Goal: Task Accomplishment & Management: Use online tool/utility

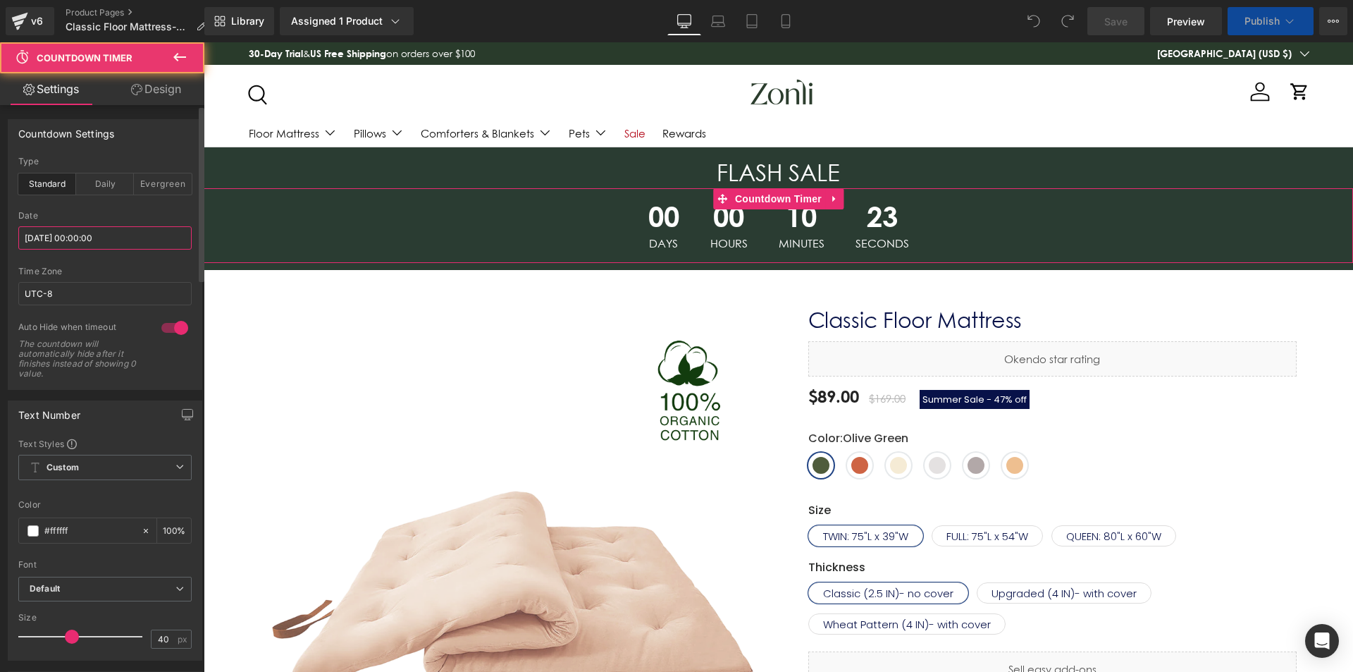
click at [63, 241] on input "[DATE] 00:00:00" at bounding box center [104, 237] width 173 height 23
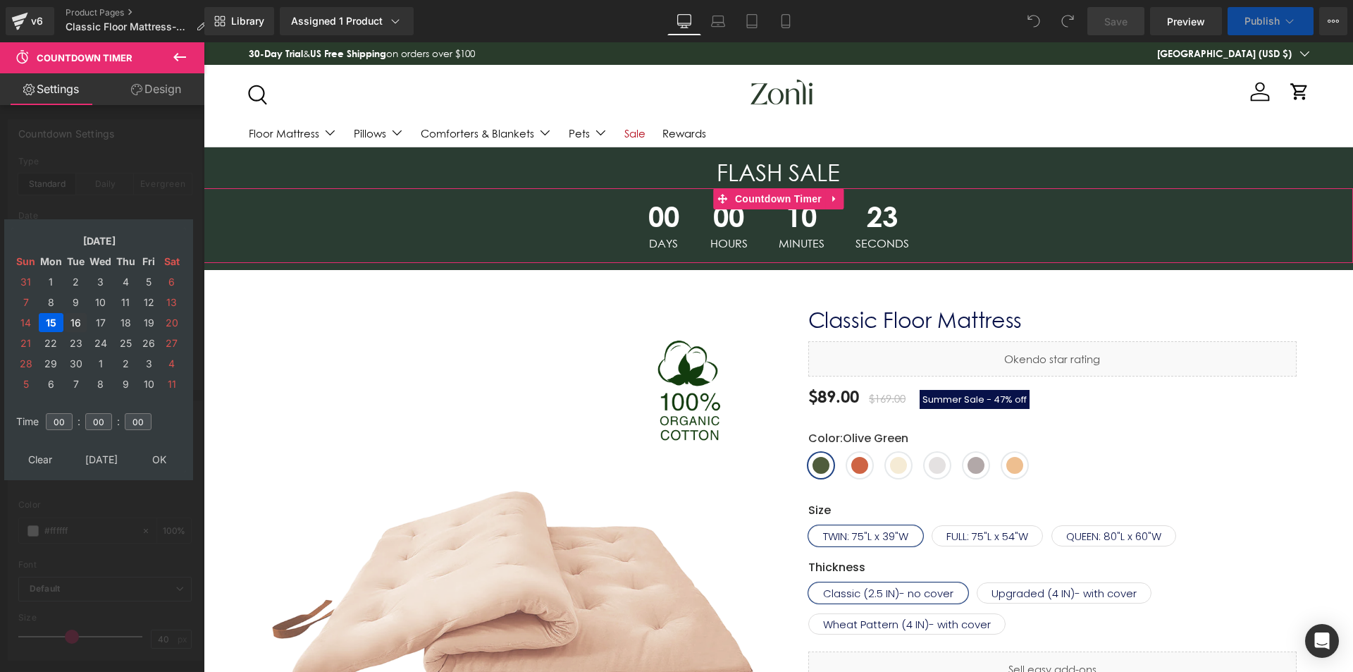
click at [76, 323] on td "16" at bounding box center [76, 322] width 22 height 19
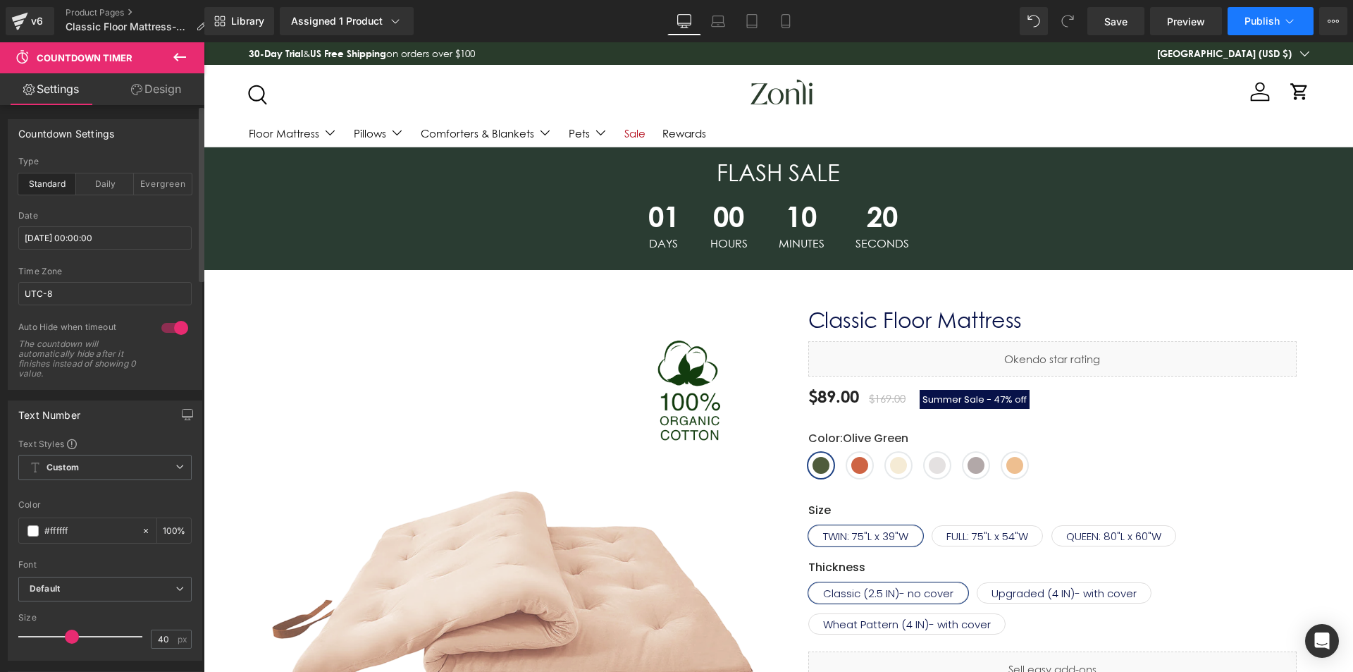
click at [1258, 18] on span "Publish" at bounding box center [1262, 21] width 35 height 11
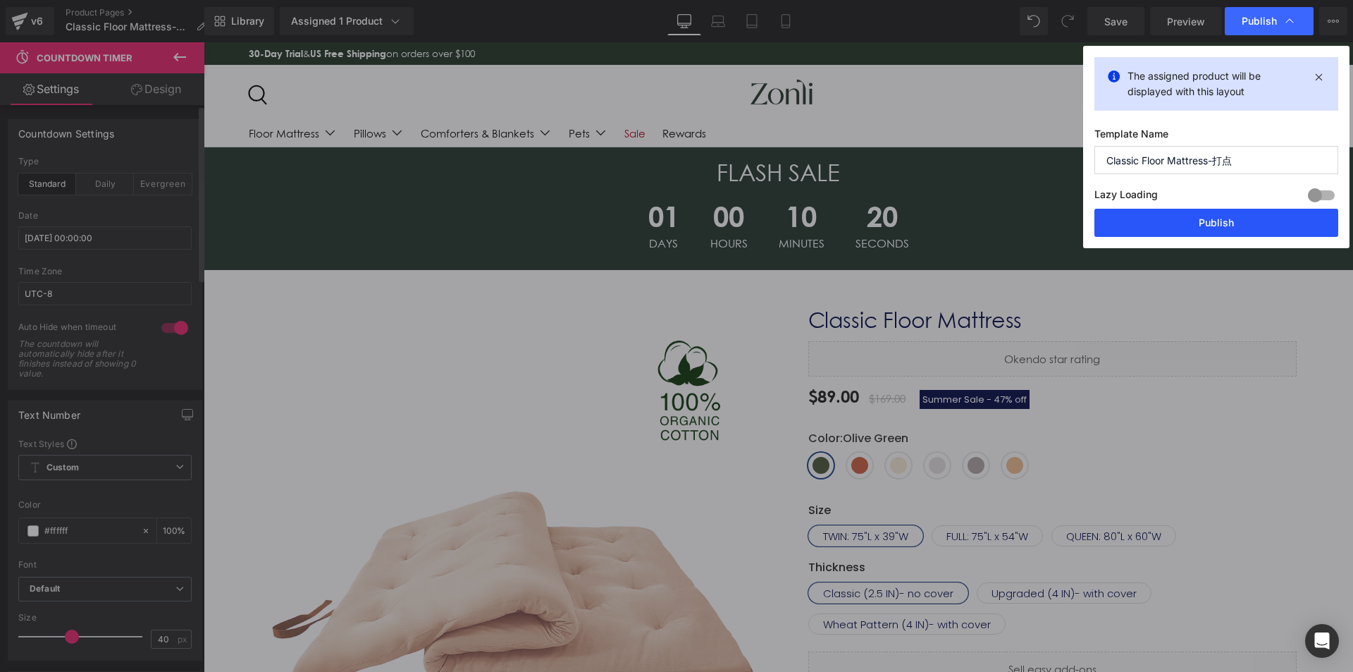
click at [1214, 221] on button "Publish" at bounding box center [1216, 223] width 244 height 28
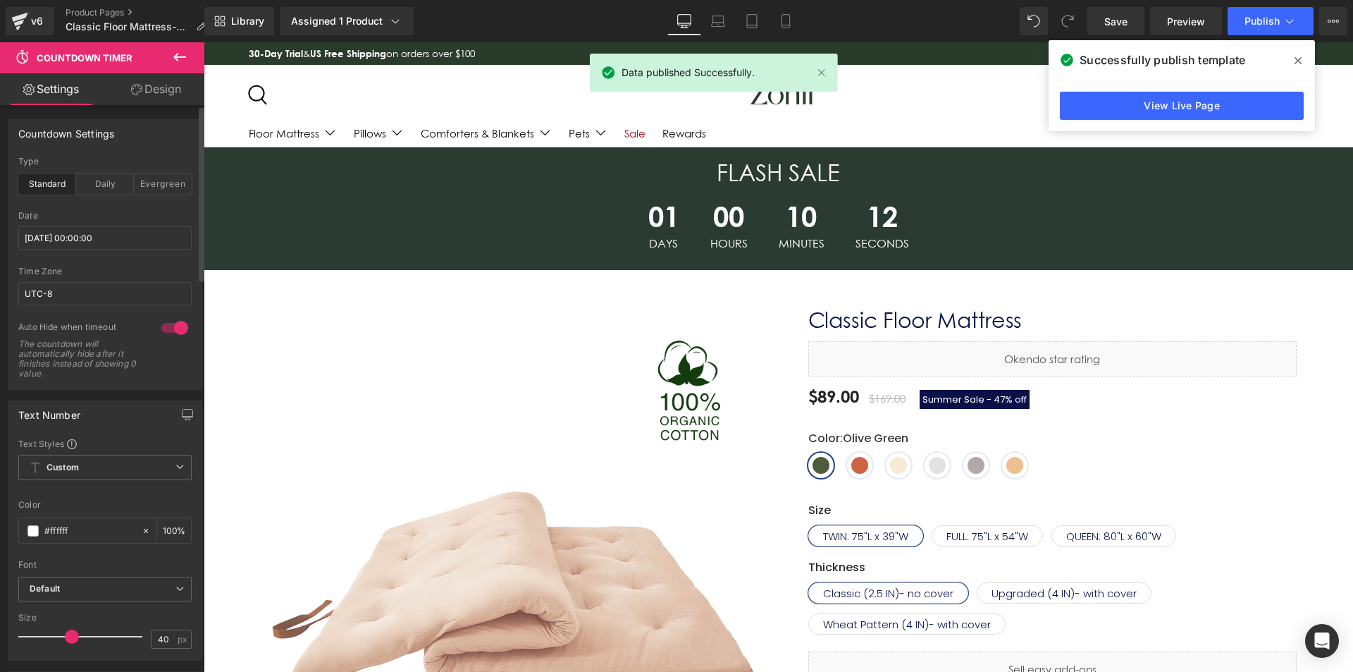
click at [1284, 64] on div "Successfully publish template" at bounding box center [1182, 59] width 266 height 39
click at [1287, 64] on span at bounding box center [1298, 60] width 23 height 23
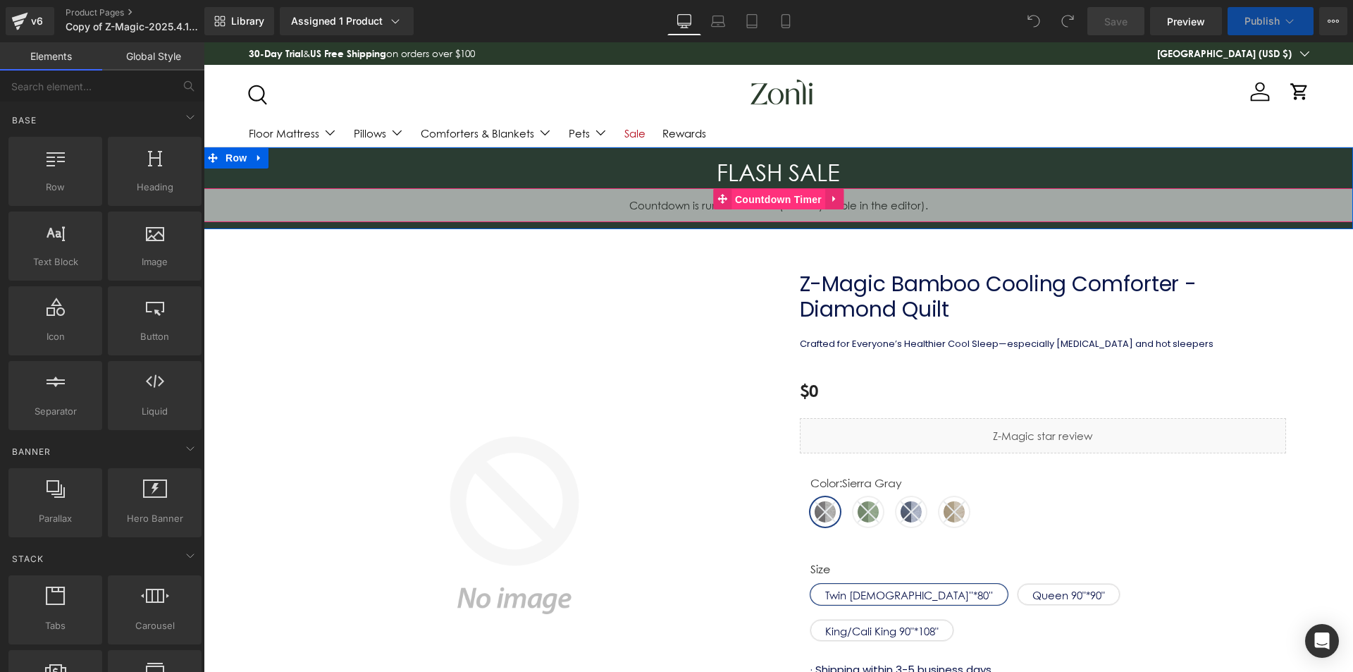
click at [751, 189] on span "Countdown Timer" at bounding box center [778, 199] width 94 height 21
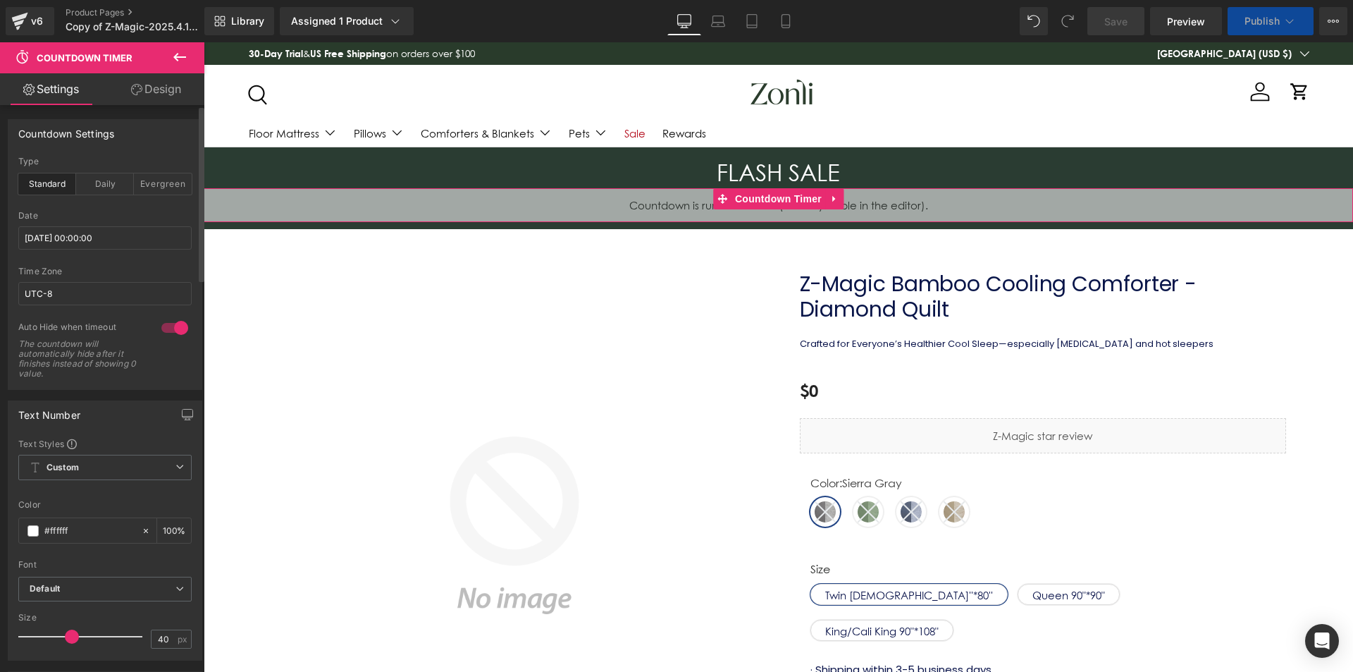
click at [89, 251] on div "Date 2025/09/13 00:00:00" at bounding box center [104, 239] width 173 height 56
click at [93, 249] on input "2025/09/13 00:00:00" at bounding box center [104, 237] width 173 height 23
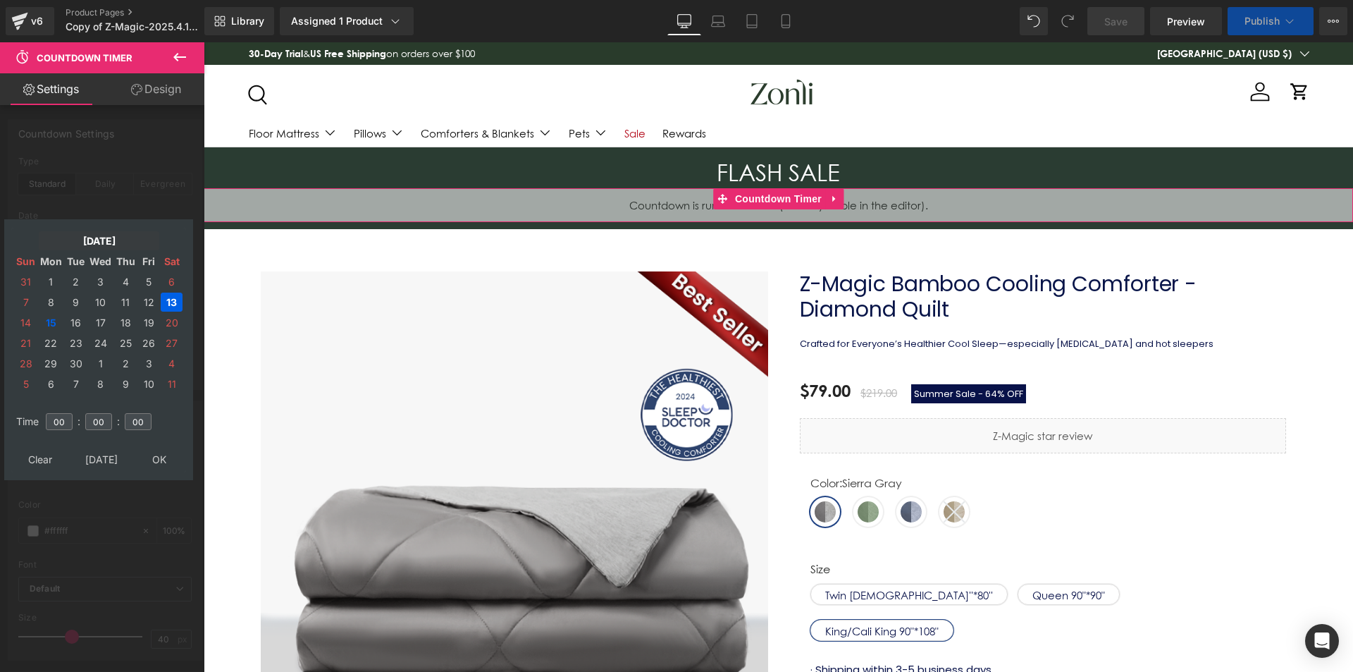
click at [109, 238] on td "[DATE]" at bounding box center [99, 240] width 121 height 19
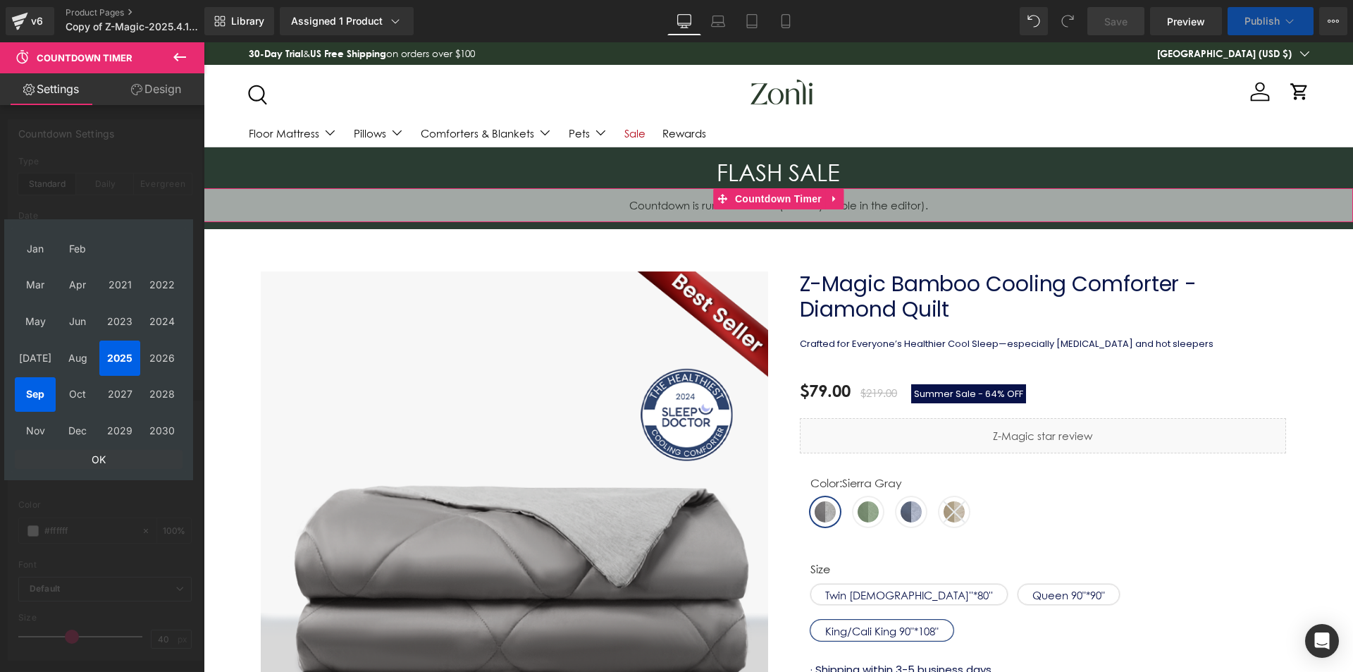
click at [101, 457] on td "OK" at bounding box center [99, 459] width 168 height 19
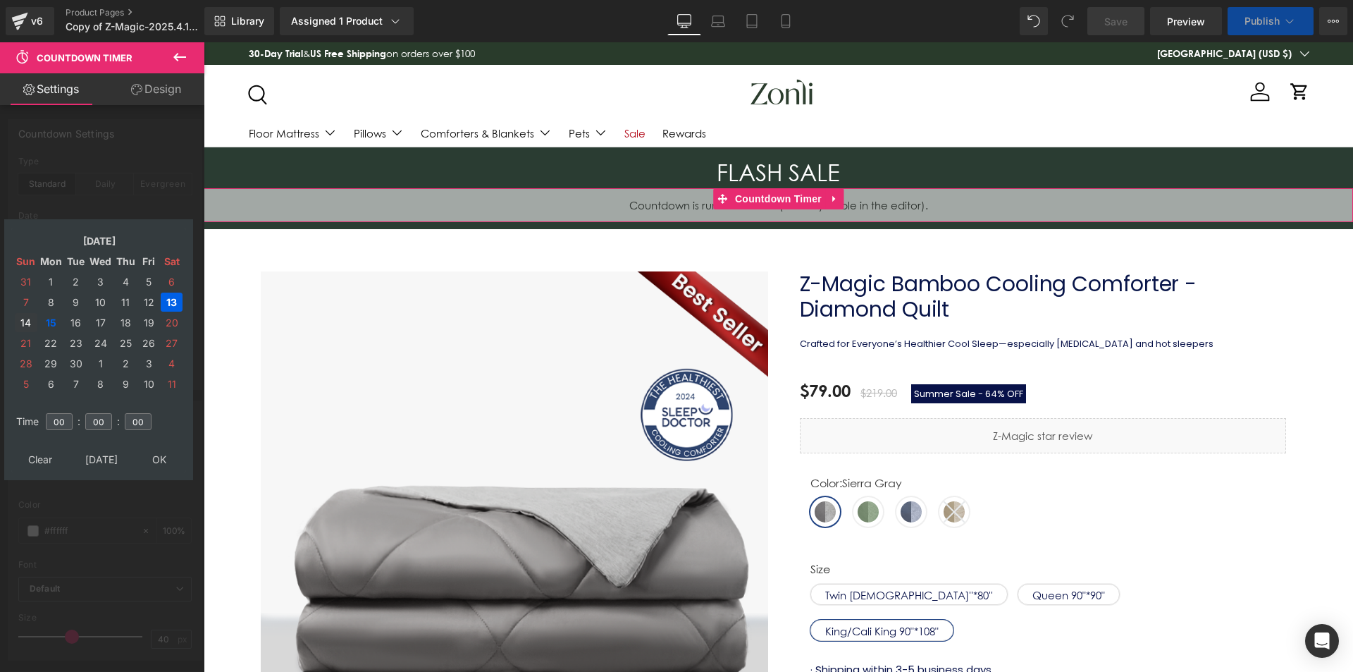
click at [21, 319] on td "14" at bounding box center [26, 322] width 23 height 19
click at [79, 325] on td "16" at bounding box center [76, 322] width 22 height 19
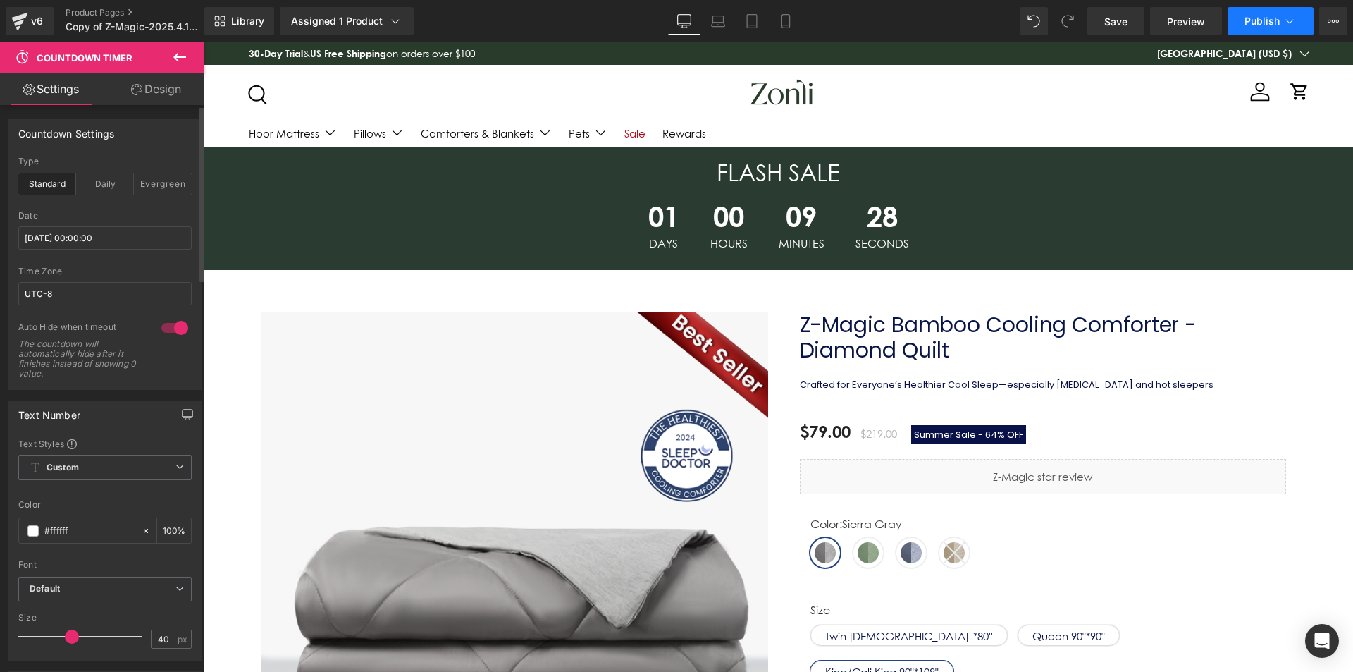
click at [1266, 20] on span "Publish" at bounding box center [1262, 21] width 35 height 11
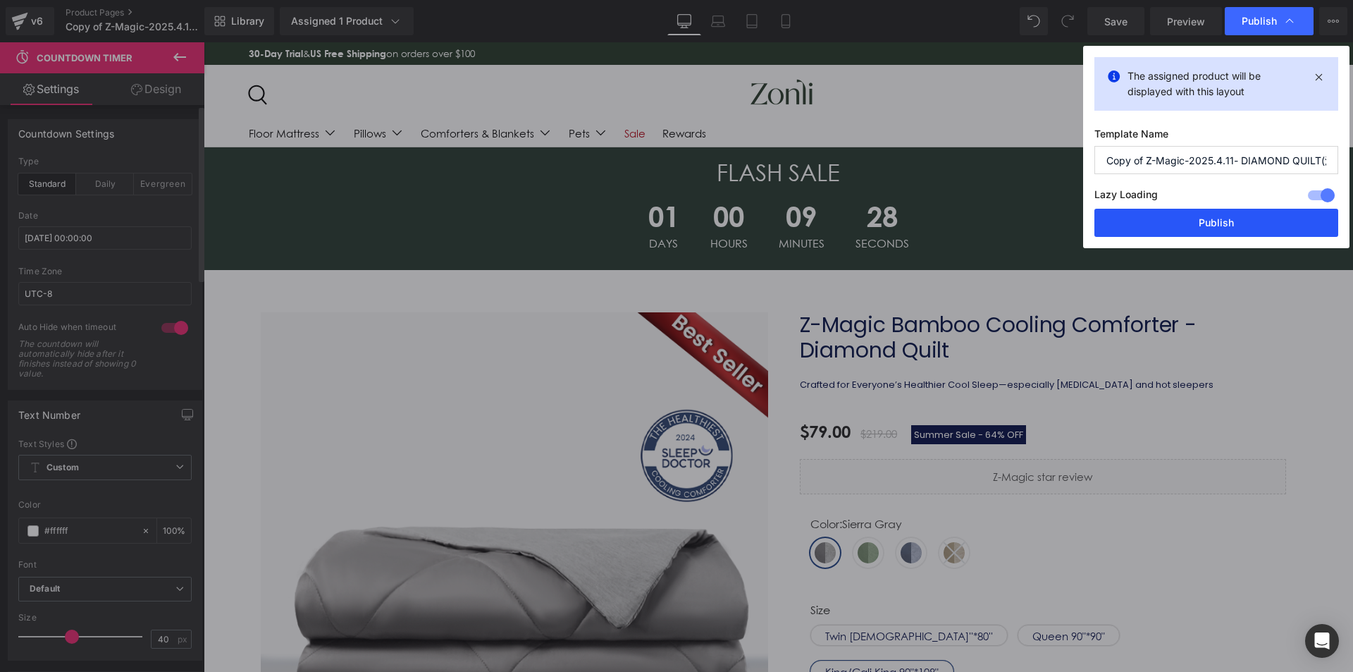
click at [1221, 217] on button "Publish" at bounding box center [1216, 223] width 244 height 28
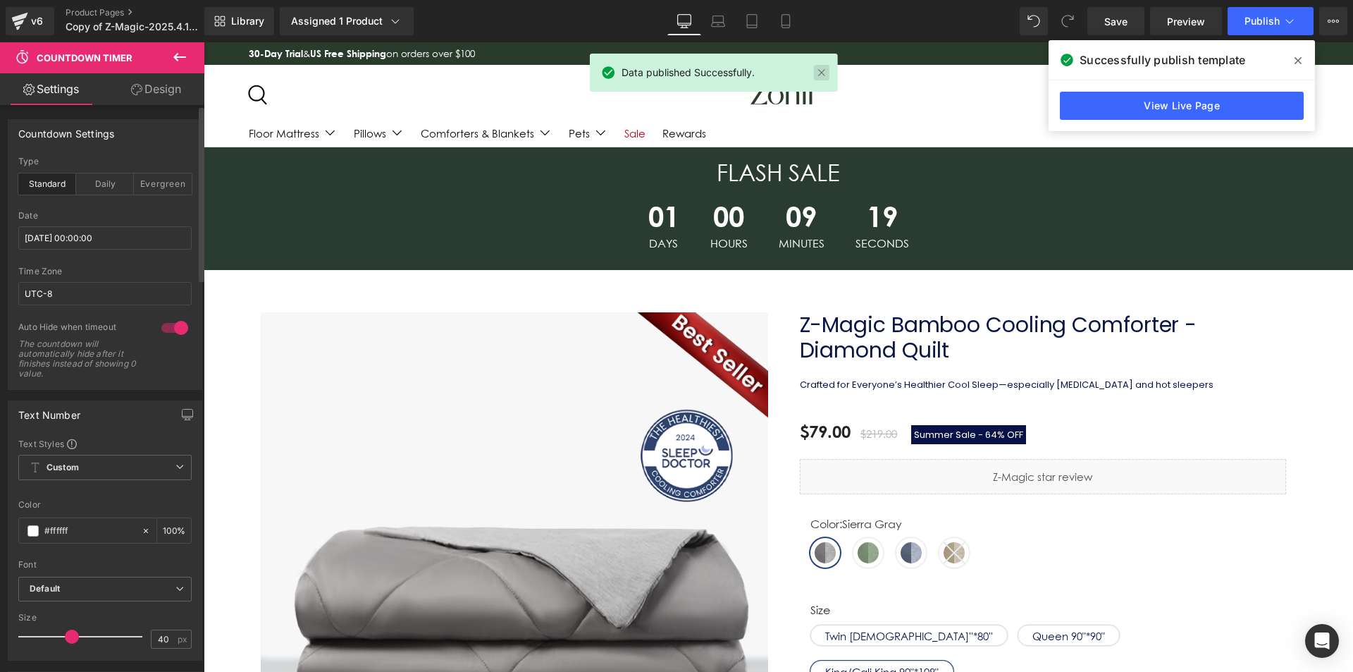
click at [825, 74] on link at bounding box center [822, 73] width 16 height 16
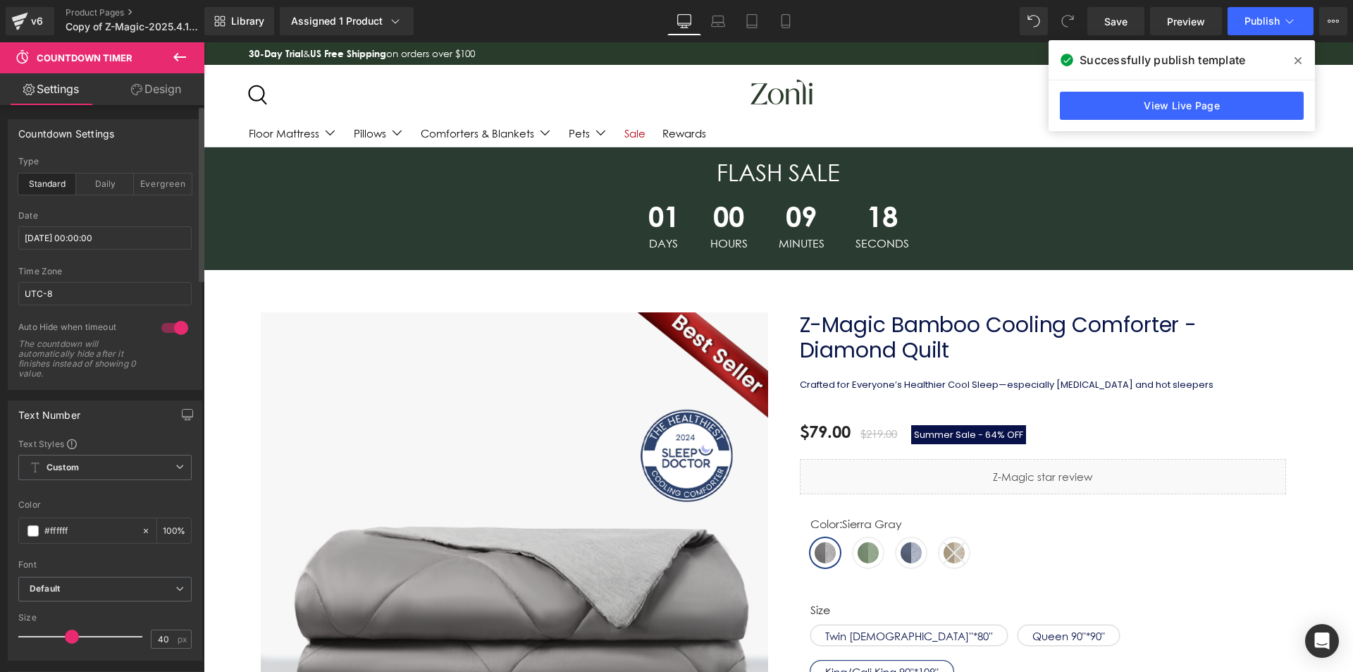
click at [1292, 61] on span at bounding box center [1298, 60] width 23 height 23
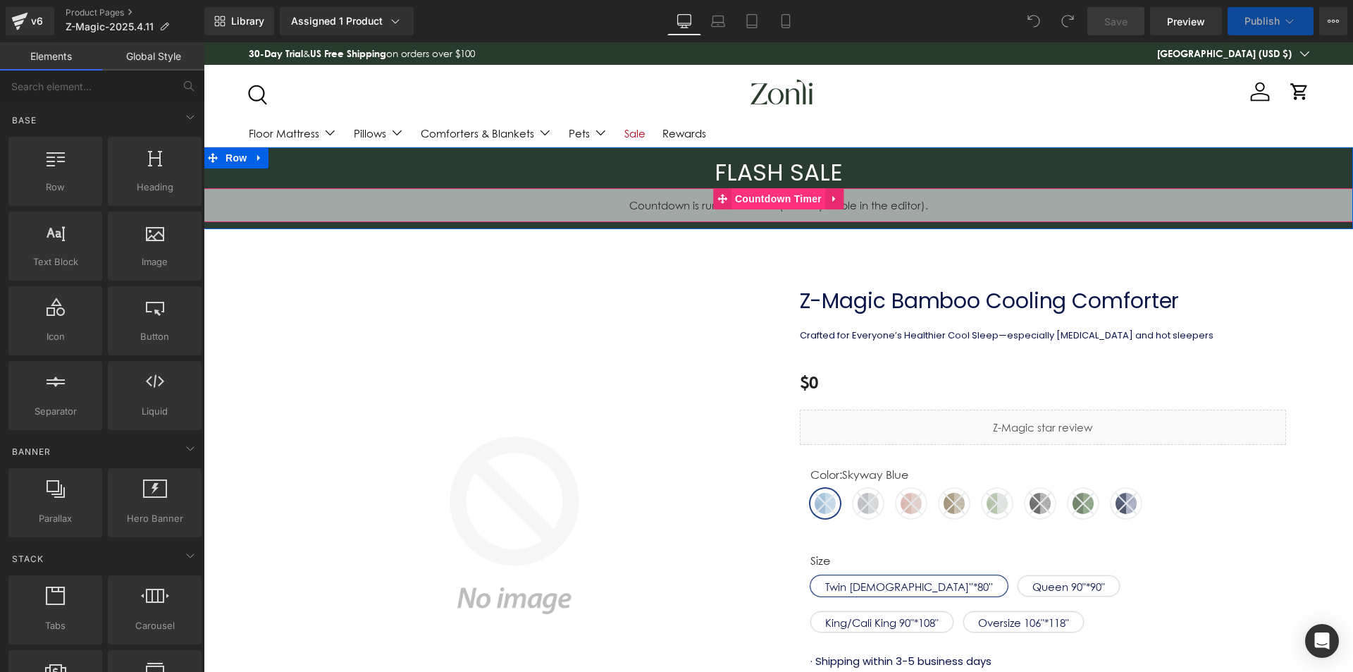
click at [762, 200] on span "Countdown Timer" at bounding box center [778, 198] width 94 height 21
